Goal: Task Accomplishment & Management: Manage account settings

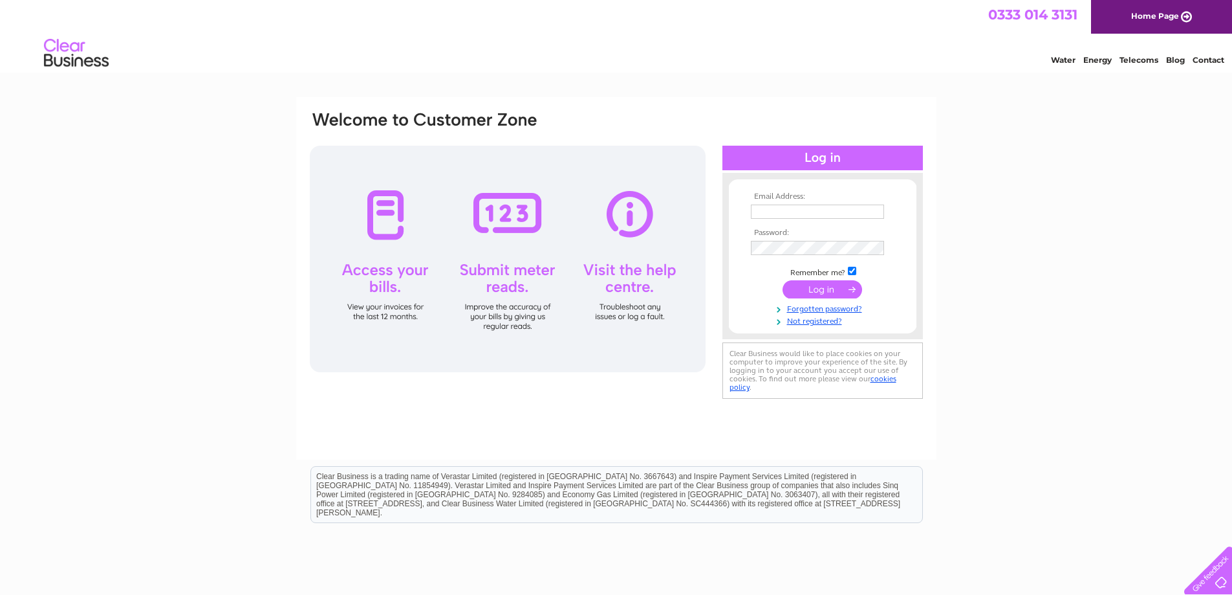
type input "[EMAIL_ADDRESS][PERSON_NAME][DOMAIN_NAME]"
click at [816, 290] on input "submit" at bounding box center [823, 289] width 80 height 18
click at [824, 289] on input "submit" at bounding box center [823, 289] width 80 height 18
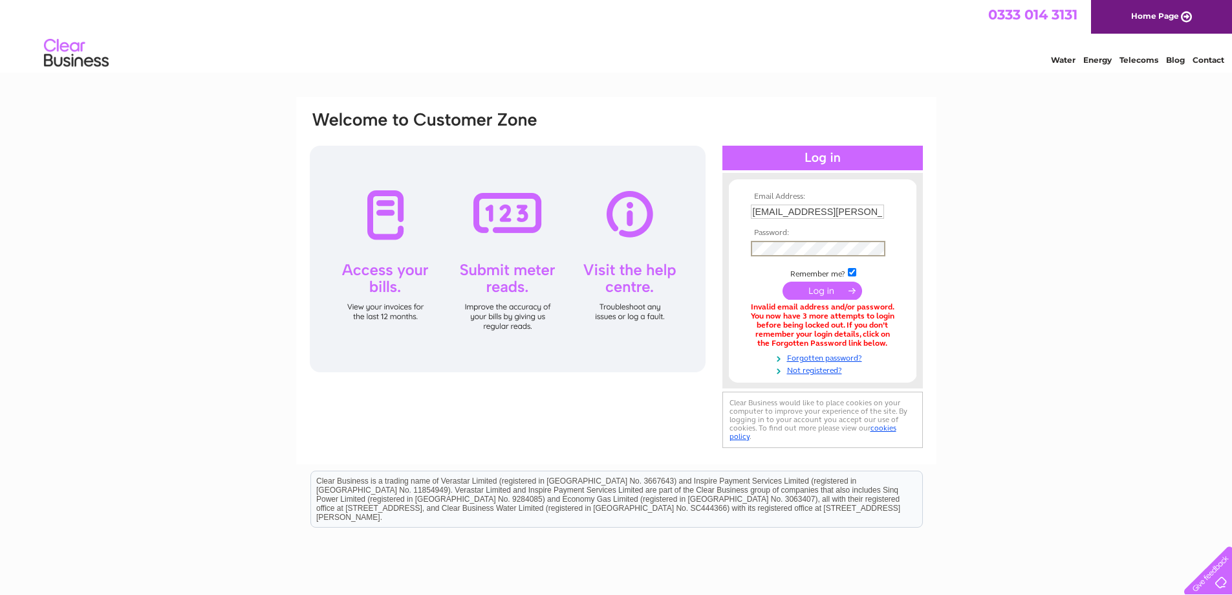
click at [659, 248] on div "Email Address: whs@galino.com Password:" at bounding box center [617, 280] width 616 height 341
click at [751, 241] on div at bounding box center [751, 241] width 0 height 0
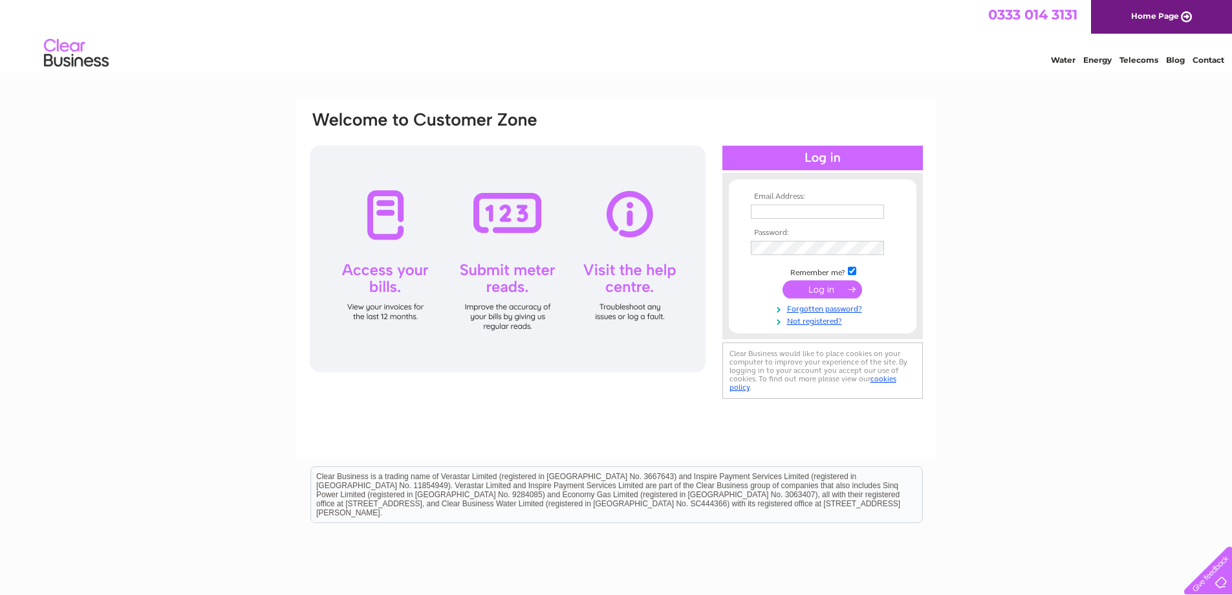
type input "[EMAIL_ADDRESS][PERSON_NAME][DOMAIN_NAME]"
click at [827, 288] on input "submit" at bounding box center [823, 289] width 80 height 18
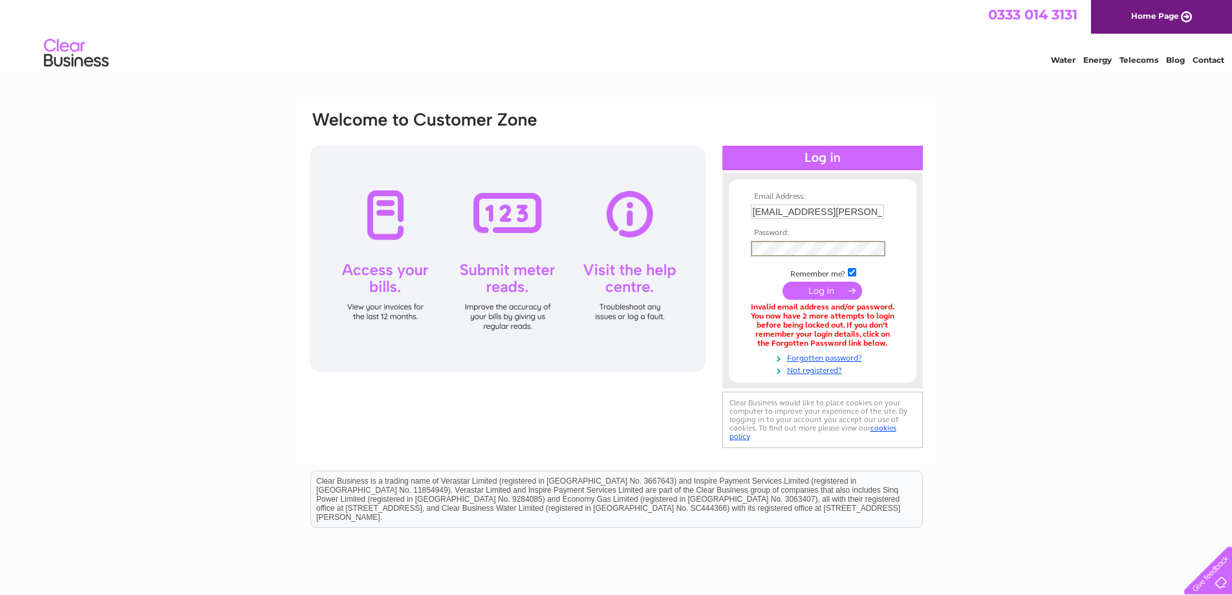
click at [653, 244] on div "Email Address: [EMAIL_ADDRESS][PERSON_NAME][DOMAIN_NAME] Password:" at bounding box center [617, 280] width 616 height 341
click at [783, 281] on input "submit" at bounding box center [823, 290] width 80 height 18
